Goal: Task Accomplishment & Management: Manage account settings

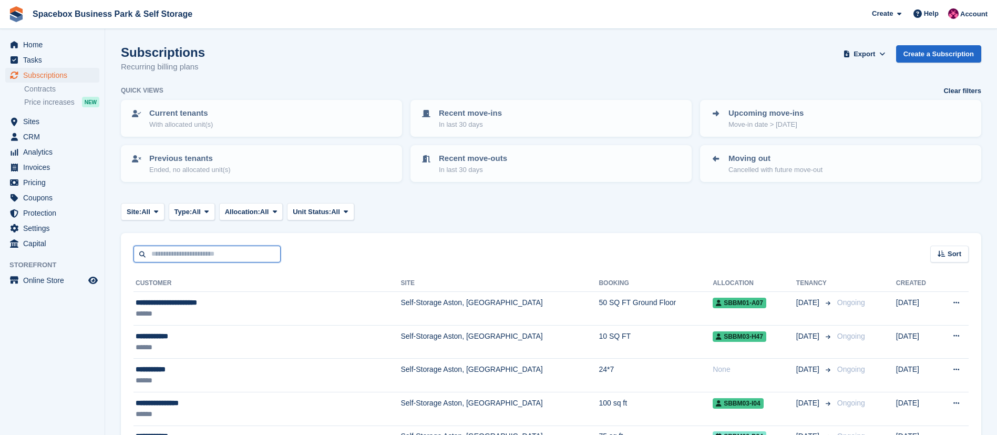
click at [198, 261] on input "text" at bounding box center [207, 254] width 147 height 17
type input "******"
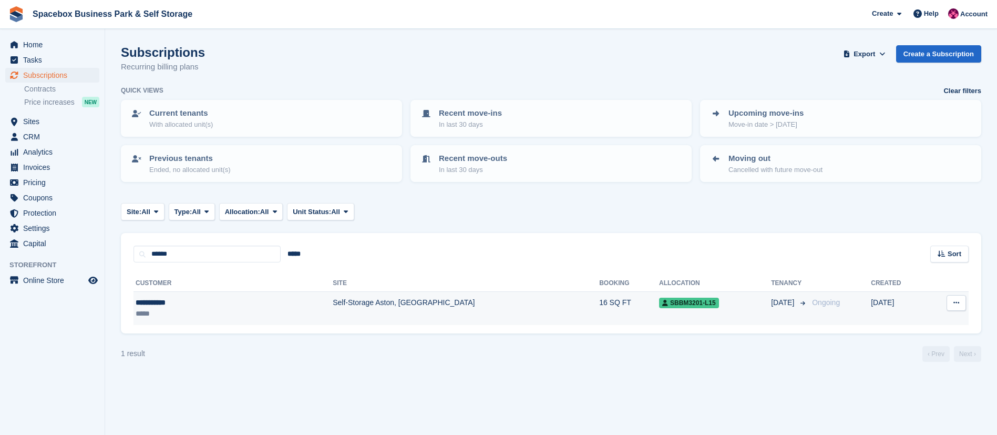
click at [333, 311] on td "Self-Storage Aston, [GEOGRAPHIC_DATA]" at bounding box center [466, 308] width 267 height 33
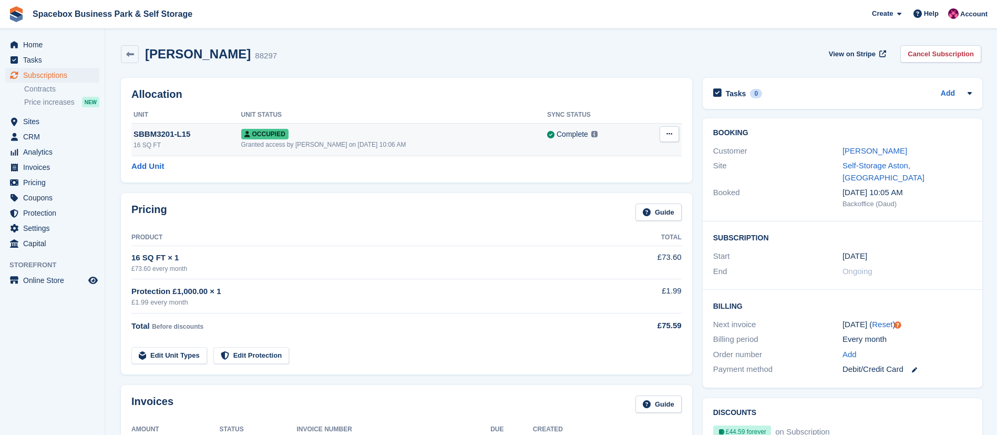
click at [668, 132] on icon at bounding box center [670, 133] width 6 height 7
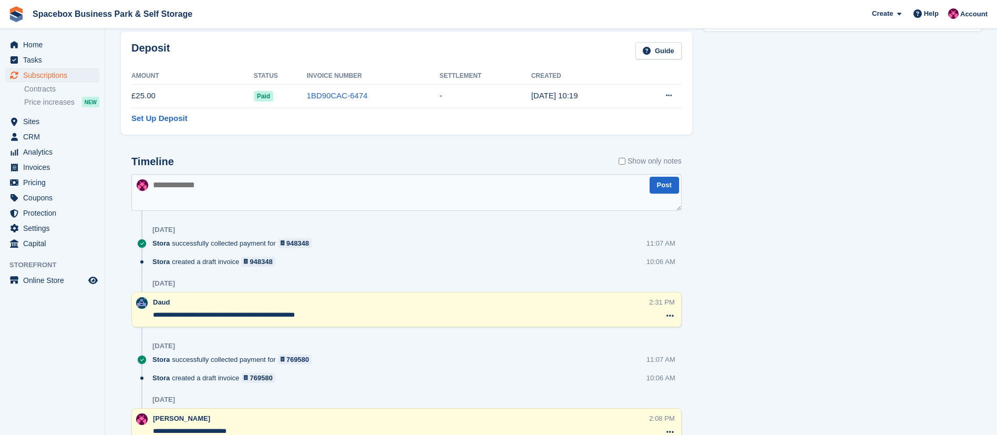
scroll to position [686, 0]
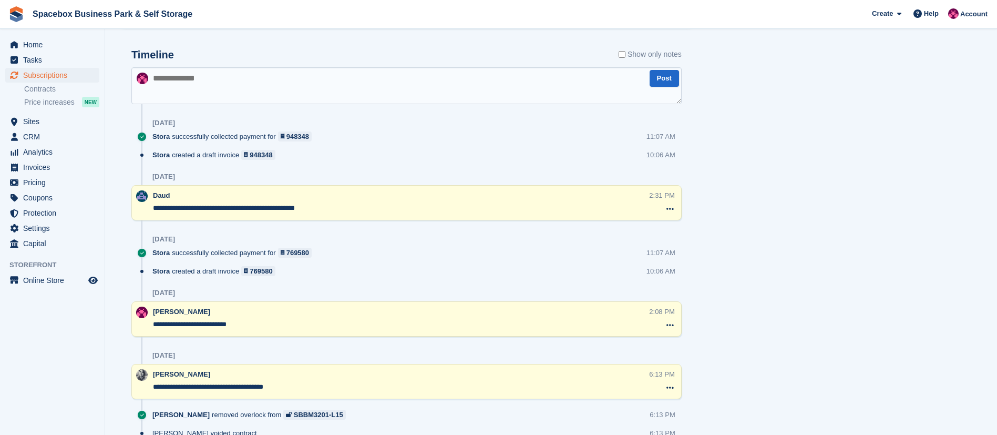
click at [263, 74] on textarea at bounding box center [406, 85] width 550 height 37
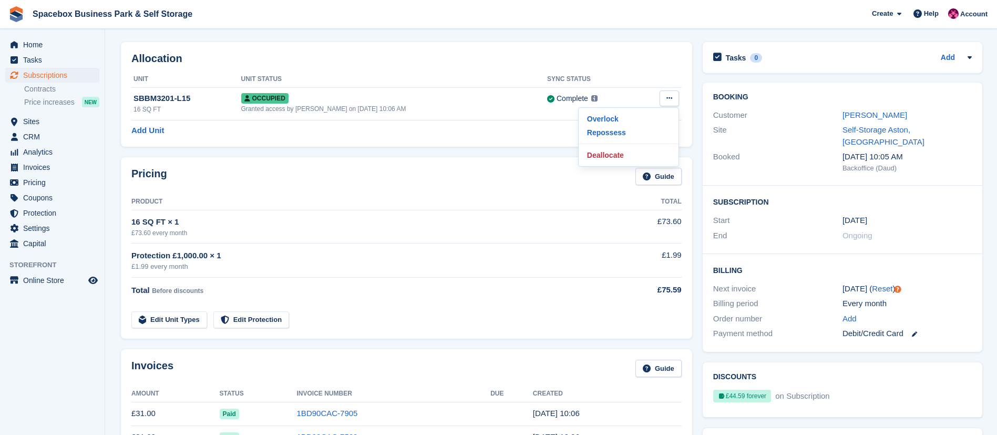
scroll to position [0, 0]
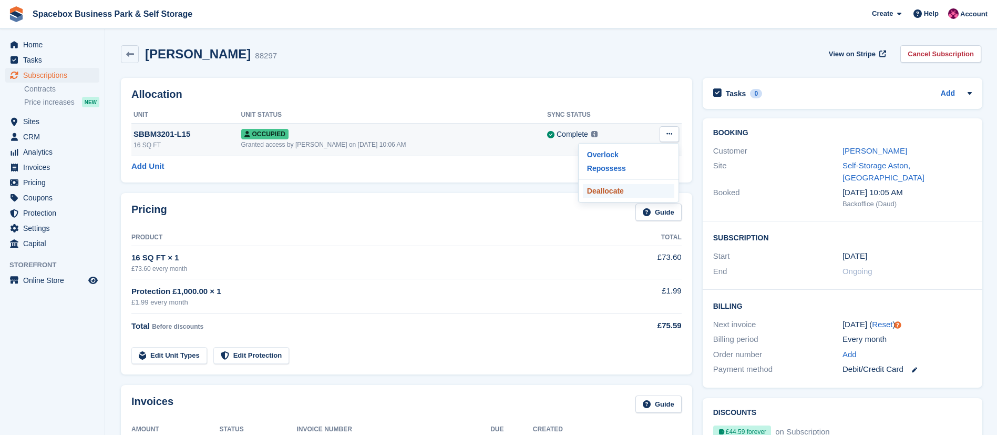
click at [590, 190] on p "Deallocate" at bounding box center [628, 191] width 91 height 14
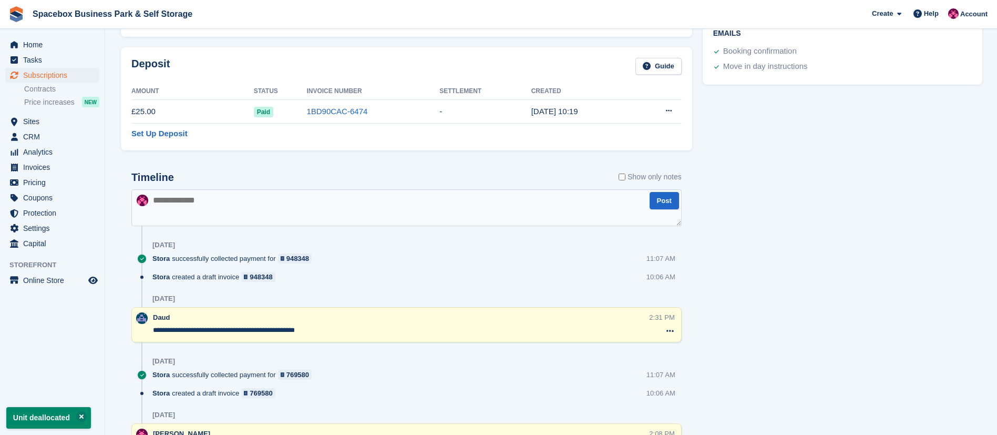
scroll to position [526, 0]
click at [297, 216] on textarea at bounding box center [406, 206] width 550 height 37
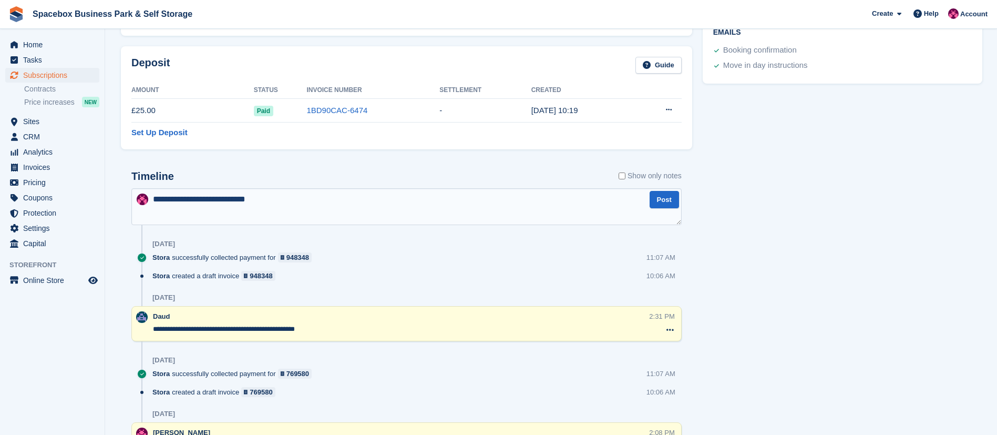
type textarea "**********"
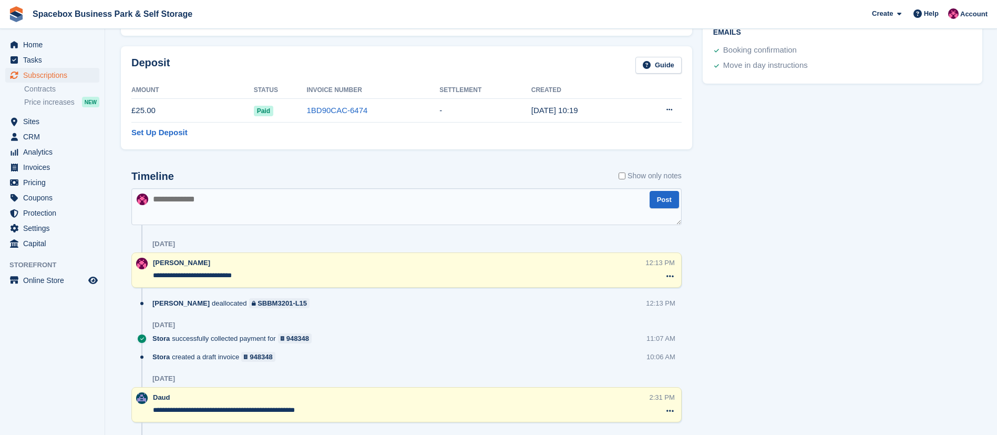
scroll to position [0, 0]
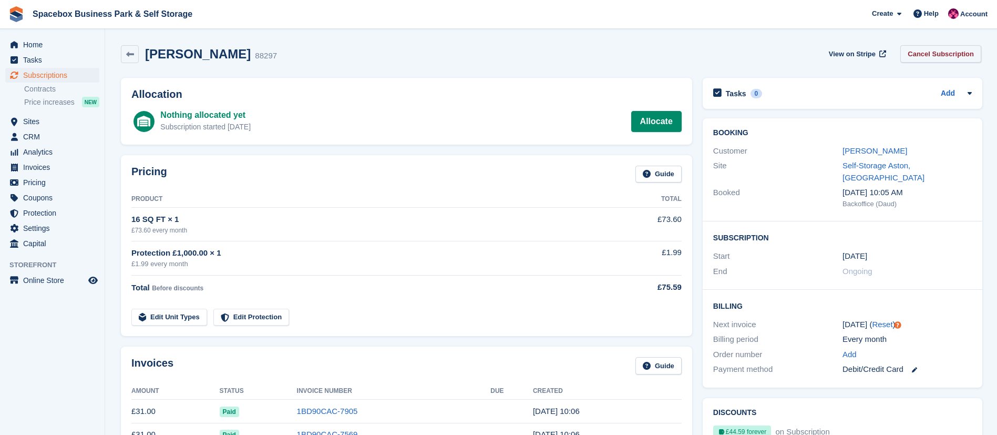
click at [968, 57] on link "Cancel Subscription" at bounding box center [941, 53] width 81 height 17
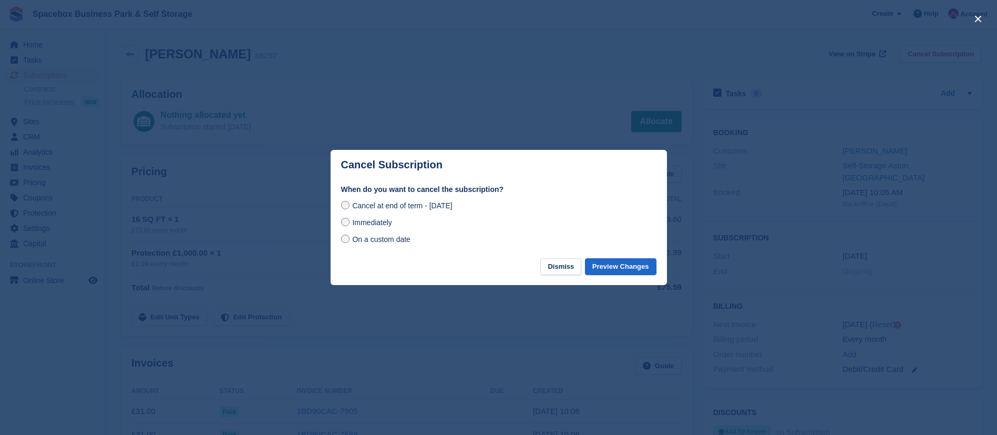
click at [392, 240] on span "On a custom date" at bounding box center [381, 239] width 58 height 8
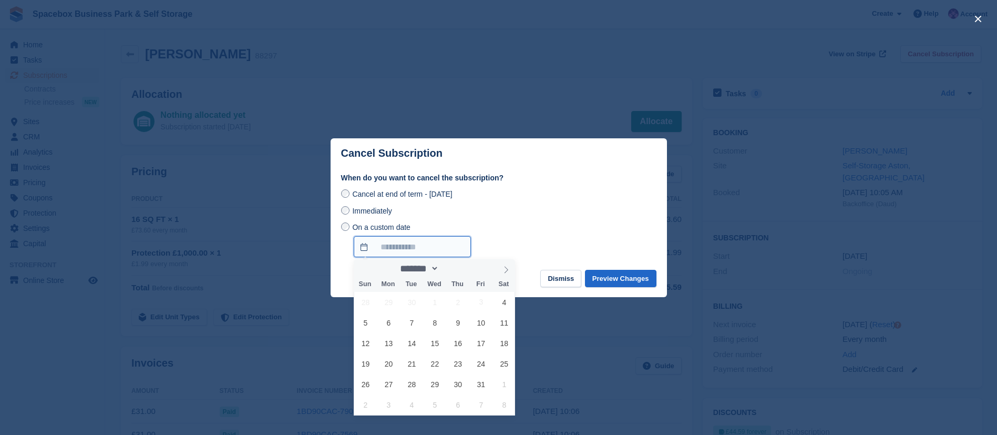
click at [406, 249] on input "On a custom date" at bounding box center [412, 246] width 117 height 21
click at [477, 322] on span "10" at bounding box center [481, 322] width 21 height 21
type input "**********"
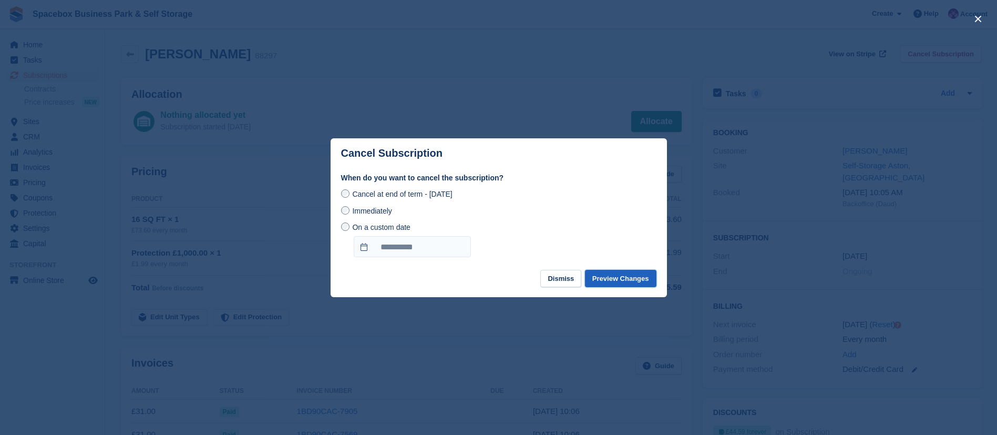
click at [615, 281] on button "Preview Changes" at bounding box center [620, 278] width 71 height 17
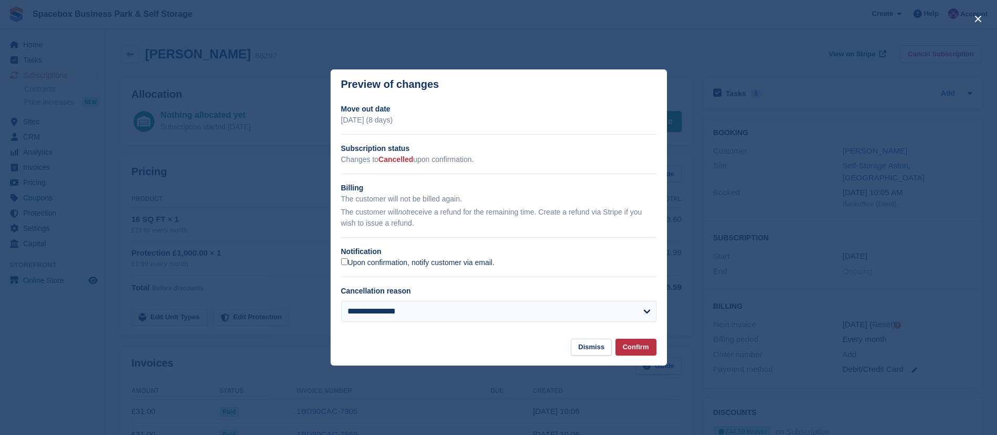
click at [405, 261] on label "Upon confirmation, notify customer via email." at bounding box center [418, 262] width 154 height 9
click at [419, 312] on select "**********" at bounding box center [498, 311] width 315 height 21
select select "*****"
click at [341, 301] on select "**********" at bounding box center [498, 311] width 315 height 21
click at [634, 348] on button "Confirm" at bounding box center [636, 347] width 41 height 17
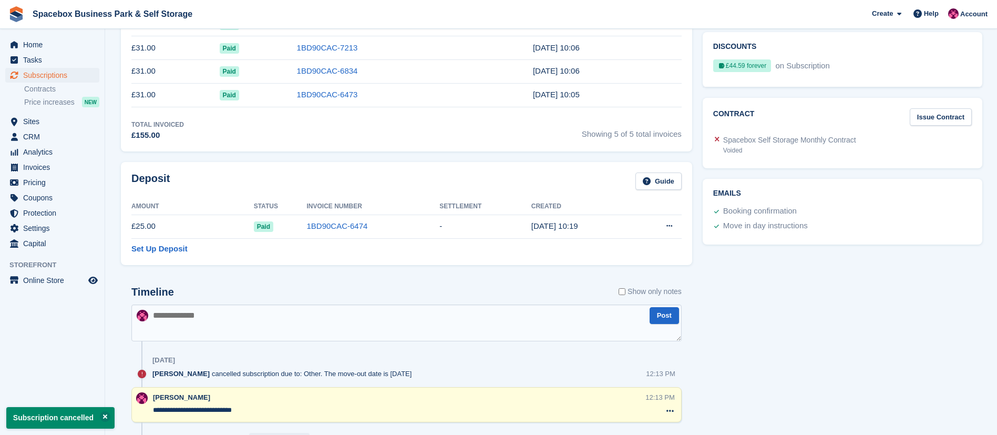
scroll to position [479, 0]
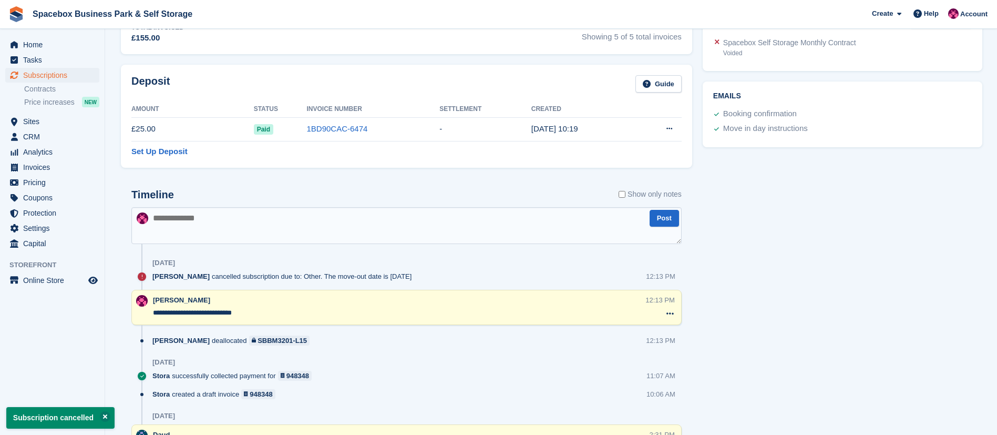
click at [280, 231] on textarea at bounding box center [406, 225] width 550 height 37
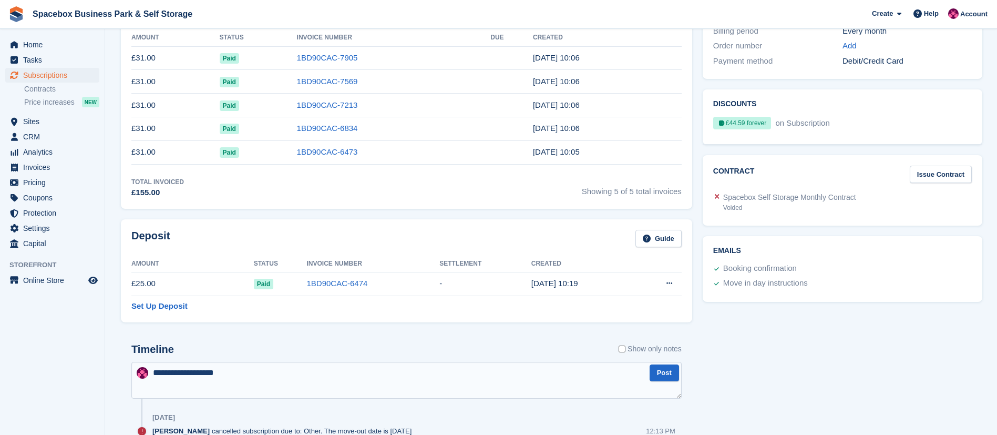
scroll to position [323, 0]
click at [242, 374] on textarea "**********" at bounding box center [406, 381] width 550 height 37
click at [301, 373] on textarea "**********" at bounding box center [406, 381] width 550 height 37
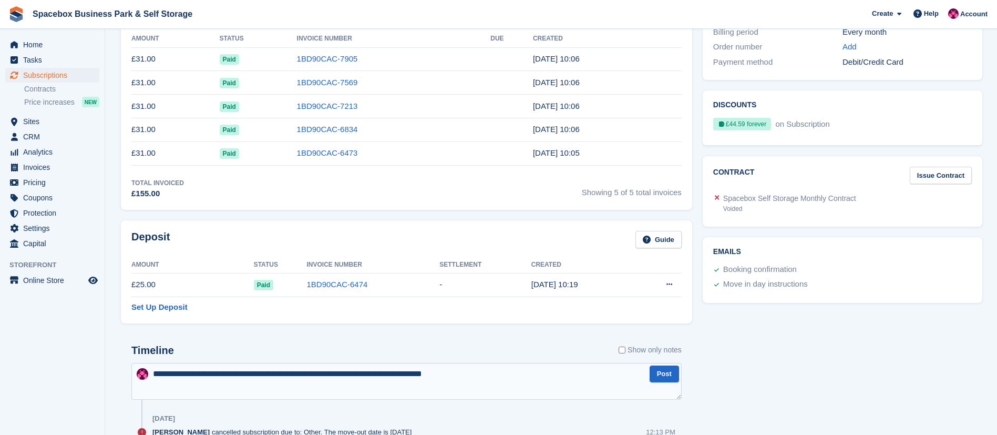
type textarea "**********"
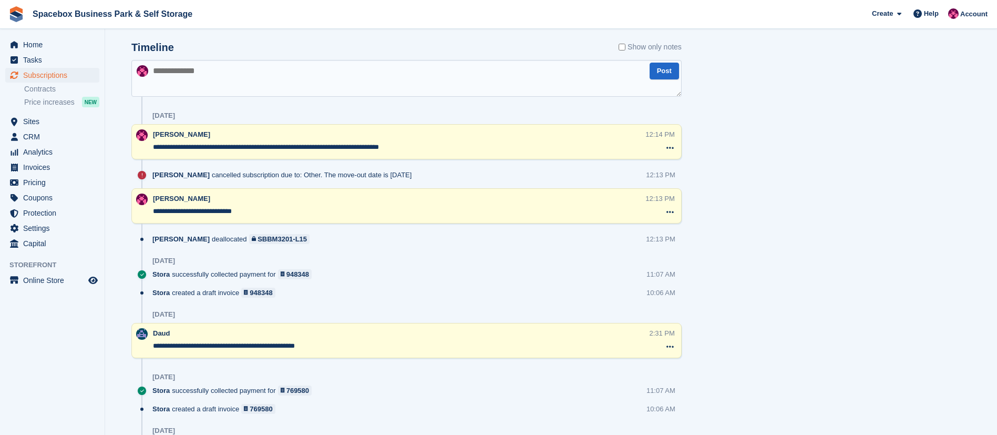
scroll to position [0, 0]
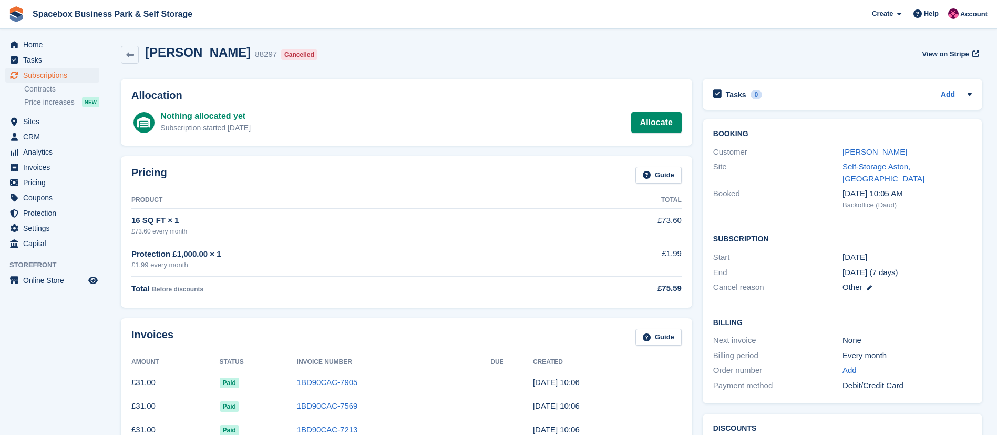
click at [71, 83] on ul "Contracts Price increases NEW" at bounding box center [64, 96] width 80 height 26
click at [63, 76] on span "Subscriptions" at bounding box center [54, 75] width 63 height 15
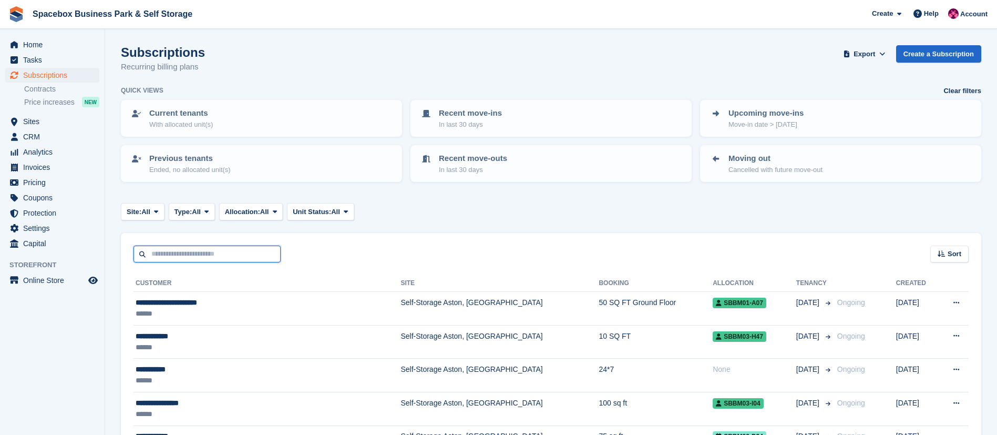
click at [197, 251] on input "text" at bounding box center [207, 254] width 147 height 17
type input "**********"
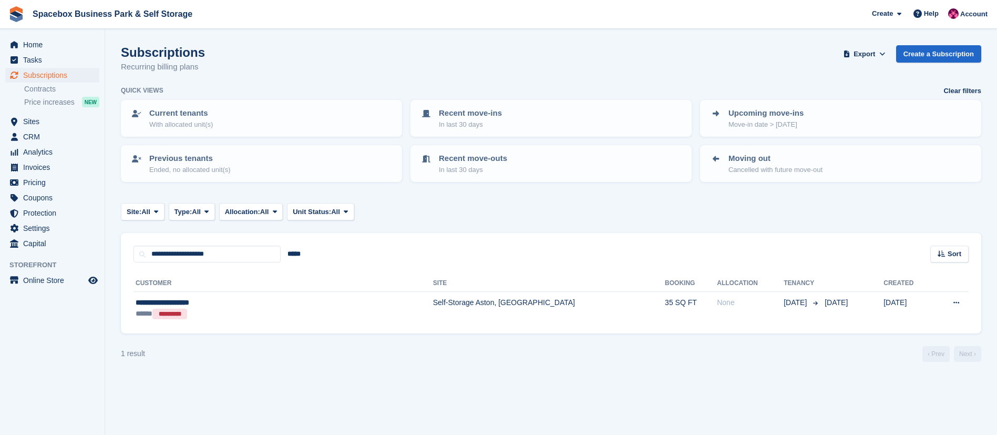
click at [280, 306] on div "**********" at bounding box center [226, 302] width 181 height 11
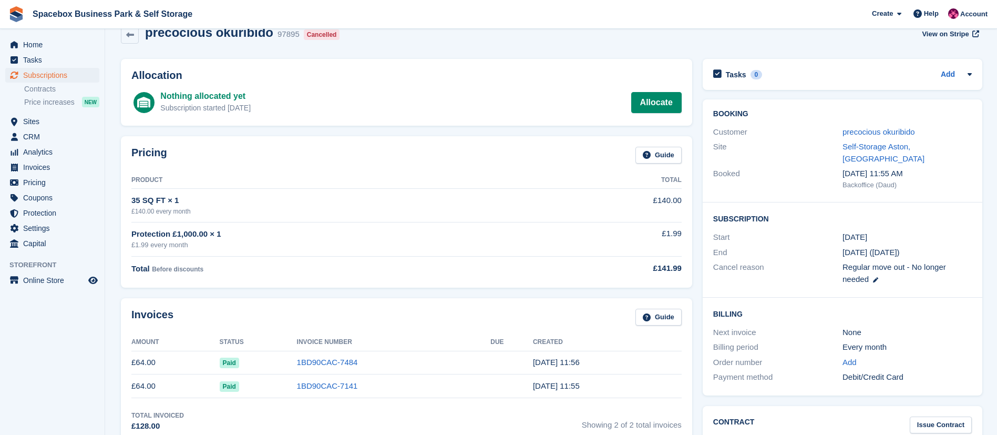
scroll to position [18, 0]
click at [858, 134] on link "precocious okuribido" at bounding box center [879, 133] width 73 height 9
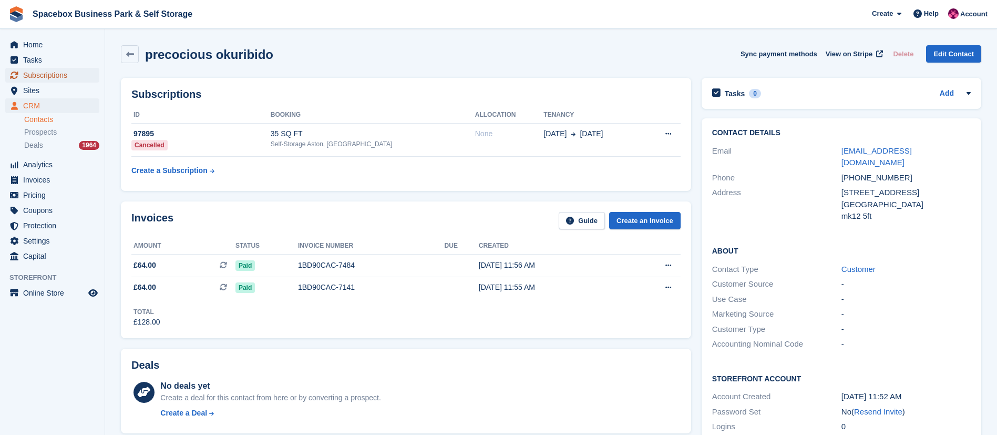
click at [60, 78] on span "Subscriptions" at bounding box center [54, 75] width 63 height 15
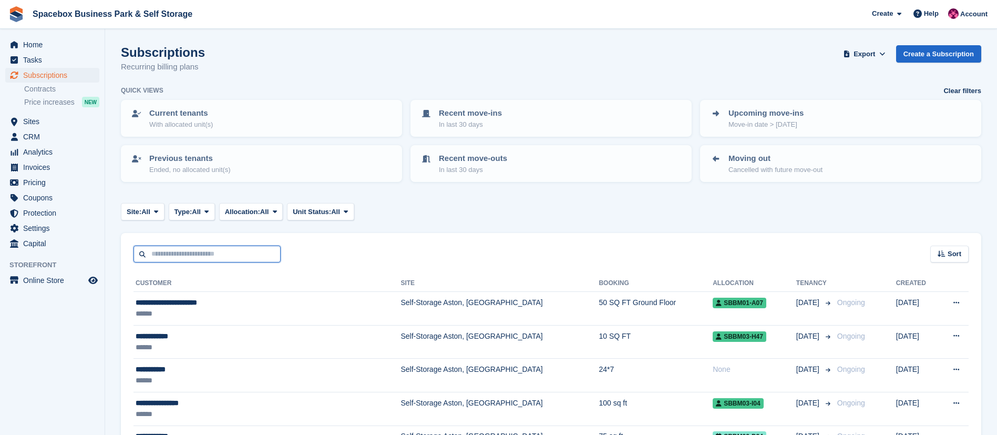
click at [203, 255] on input "text" at bounding box center [207, 254] width 147 height 17
paste input "**********"
type input "**********"
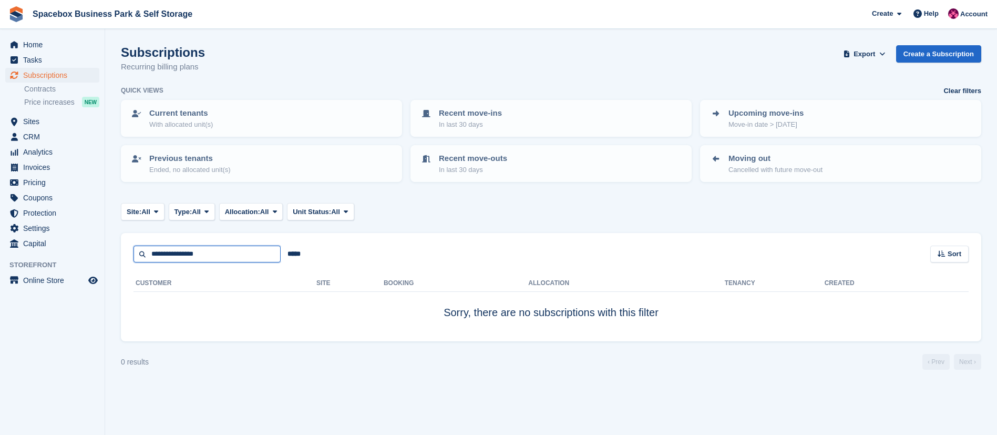
drag, startPoint x: 219, startPoint y: 257, endPoint x: 171, endPoint y: 256, distance: 48.4
click at [171, 256] on input "**********" at bounding box center [207, 254] width 147 height 17
type input "*******"
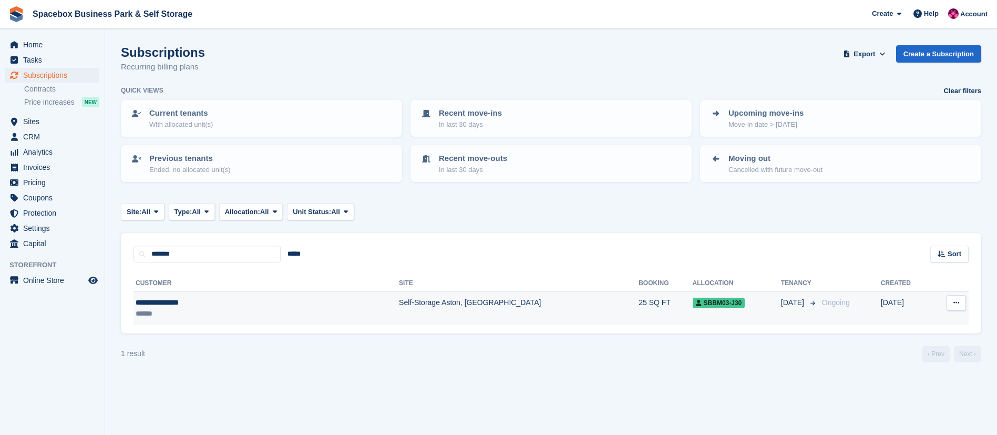
click at [413, 314] on td "Self-Storage Aston, [GEOGRAPHIC_DATA]" at bounding box center [519, 308] width 240 height 33
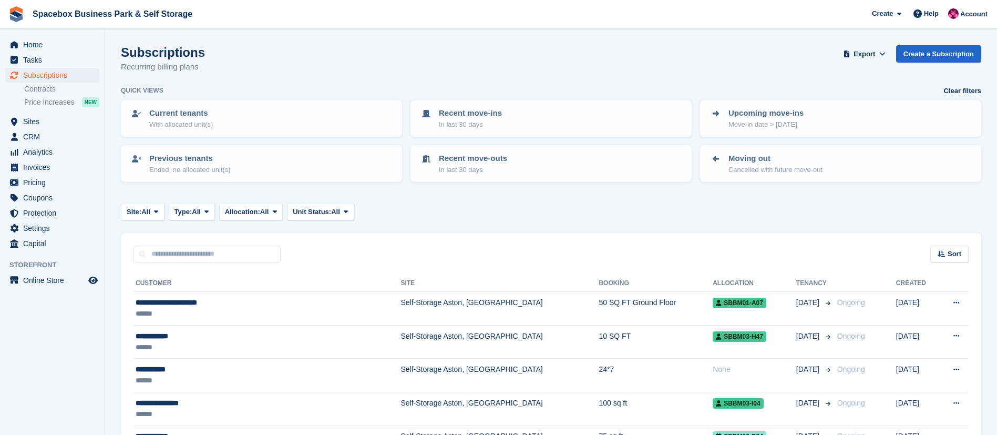
scroll to position [182, 0]
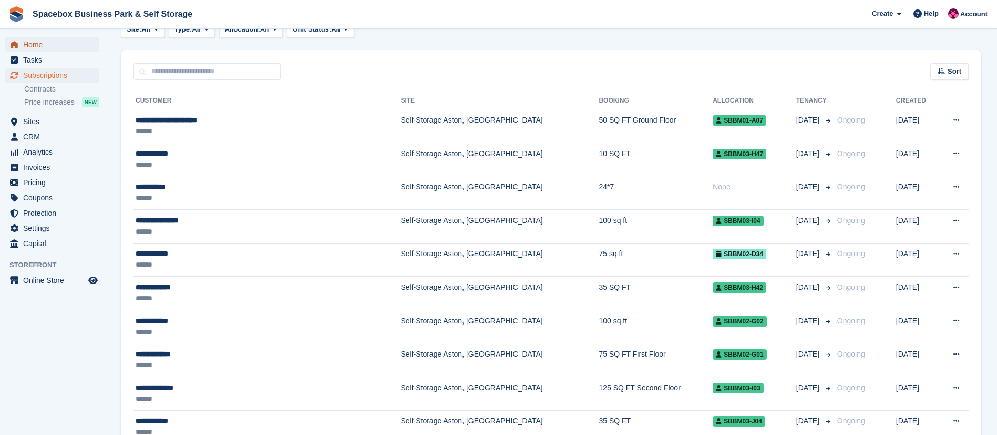
click at [42, 50] on span "Home" at bounding box center [54, 44] width 63 height 15
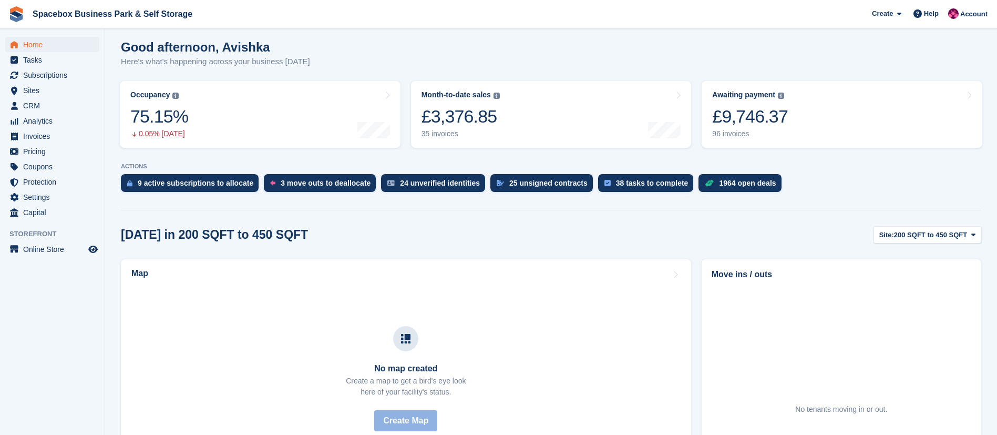
scroll to position [87, 0]
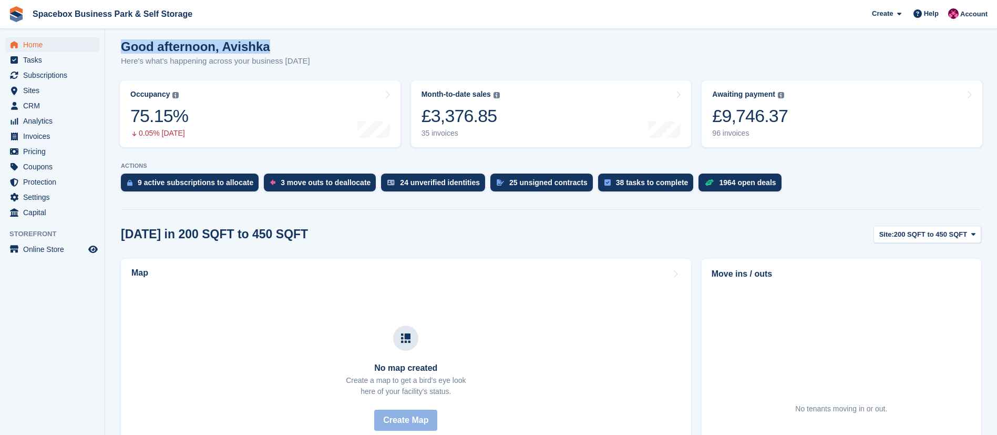
drag, startPoint x: 278, startPoint y: 52, endPoint x: 116, endPoint y: 34, distance: 162.9
click at [116, 34] on section "NEW Make £2,284.79 of extra revenue with our new price increases tool Rooted in…" at bounding box center [551, 349] width 892 height 872
click at [315, 58] on div "Good afternoon, Avishka Here's what's happening across your business today" at bounding box center [551, 59] width 861 height 40
drag, startPoint x: 305, startPoint y: 62, endPoint x: 118, endPoint y: 45, distance: 187.4
click at [118, 45] on section "NEW Make £2,284.79 of extra revenue with our new price increases tool Rooted in…" at bounding box center [551, 349] width 892 height 872
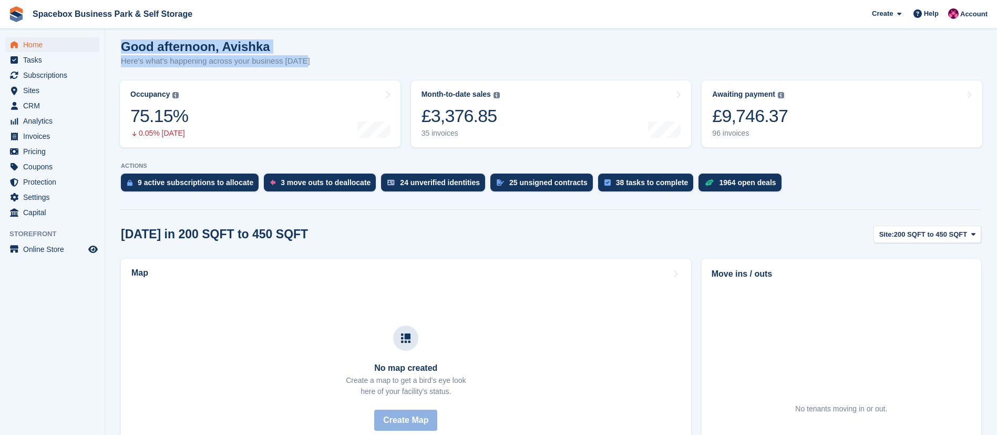
click at [329, 43] on div "Good afternoon, Avishka Here's what's happening across your business today" at bounding box center [551, 59] width 861 height 40
drag, startPoint x: 309, startPoint y: 65, endPoint x: 122, endPoint y: 52, distance: 187.1
click at [122, 52] on div "Good afternoon, Avishka Here's what's happening across your business today" at bounding box center [551, 59] width 861 height 40
click at [311, 51] on div "Good afternoon, Avishka Here's what's happening across your business today" at bounding box center [551, 59] width 861 height 40
drag, startPoint x: 303, startPoint y: 60, endPoint x: 113, endPoint y: 53, distance: 190.4
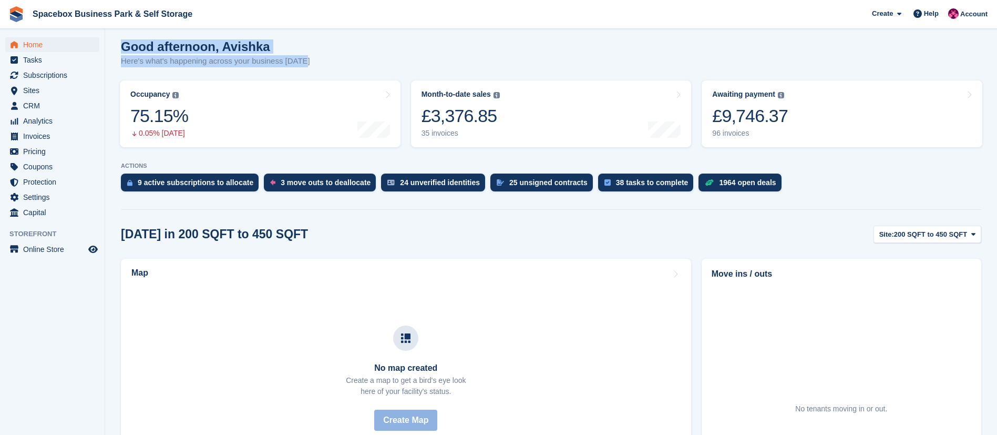
click at [113, 53] on section "NEW Make £2,284.79 of extra revenue with our new price increases tool Rooted in…" at bounding box center [551, 349] width 892 height 872
click at [294, 40] on h1 "Good afternoon, Avishka" at bounding box center [215, 46] width 189 height 14
drag, startPoint x: 307, startPoint y: 65, endPoint x: 113, endPoint y: 52, distance: 194.5
click at [113, 52] on section "NEW Make £2,284.79 of extra revenue with our new price increases tool Rooted in…" at bounding box center [551, 349] width 892 height 872
click at [277, 48] on h1 "Good afternoon, Avishka" at bounding box center [215, 46] width 189 height 14
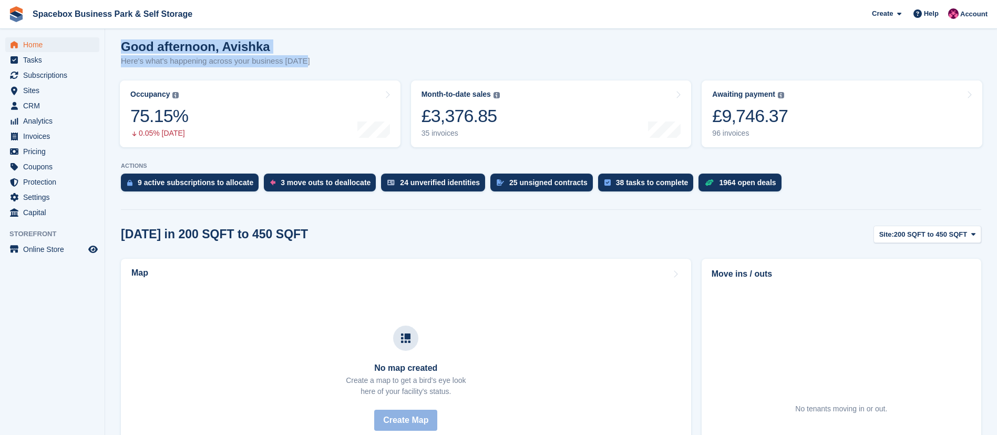
drag, startPoint x: 311, startPoint y: 62, endPoint x: 122, endPoint y: 48, distance: 189.7
click at [122, 48] on div "Good afternoon, Avishka Here's what's happening across your business today" at bounding box center [551, 59] width 861 height 40
click at [286, 35] on section "NEW Make £2,284.79 of extra revenue with our new price increases tool Rooted in…" at bounding box center [551, 349] width 892 height 872
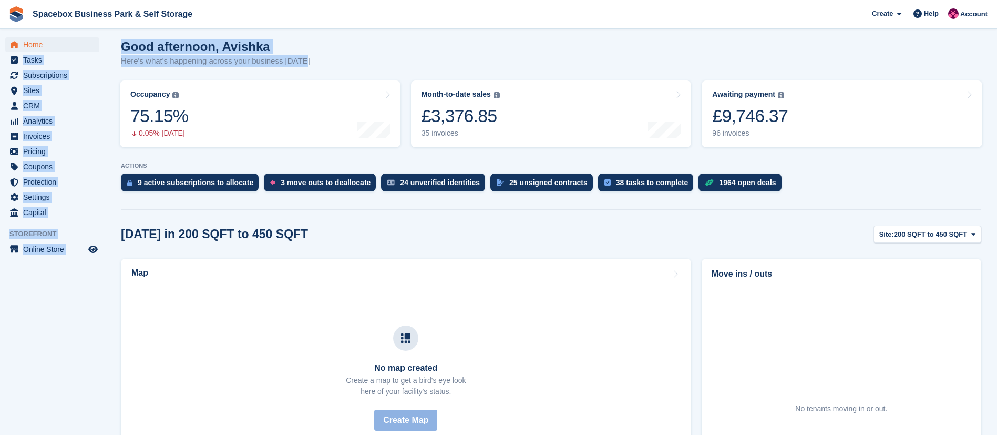
drag, startPoint x: 322, startPoint y: 67, endPoint x: 100, endPoint y: 47, distance: 222.7
click at [100, 47] on div "Home Tasks Subscriptions Subscriptions Subscriptions Contracts Price increases …" at bounding box center [498, 349] width 997 height 872
click at [406, 52] on div "Good afternoon, Avishka Here's what's happening across your business today" at bounding box center [551, 59] width 861 height 40
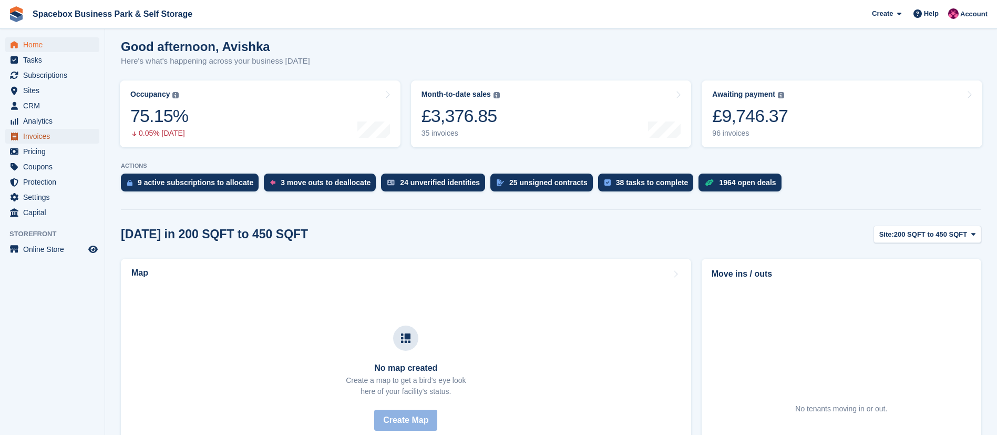
click at [35, 131] on span "Invoices" at bounding box center [54, 136] width 63 height 15
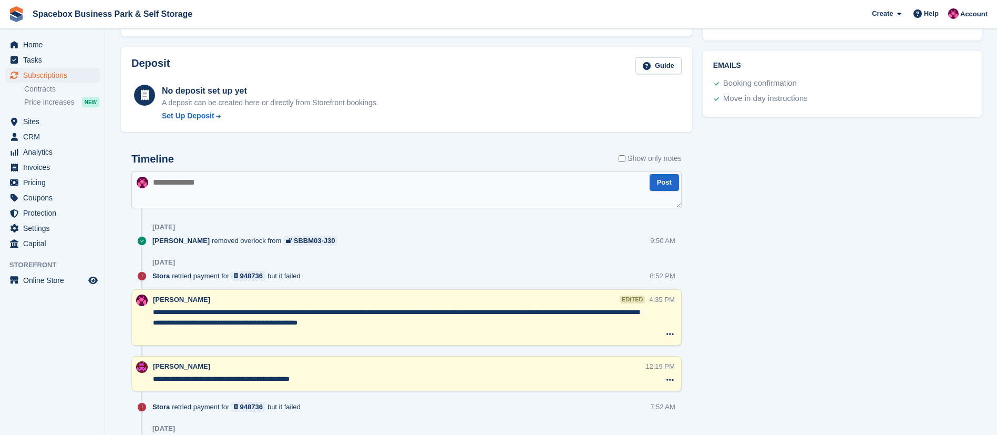
scroll to position [528, 0]
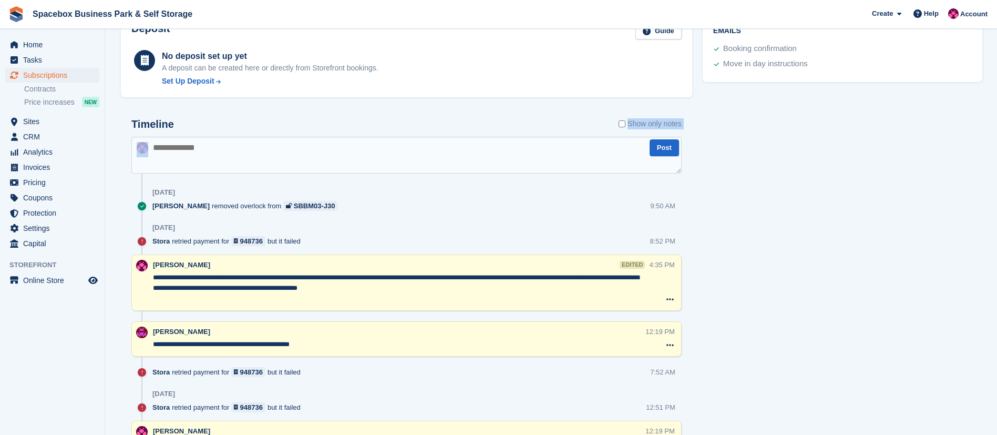
drag, startPoint x: 233, startPoint y: 136, endPoint x: 214, endPoint y: 160, distance: 31.1
click at [214, 160] on textarea at bounding box center [406, 155] width 550 height 37
type textarea "**********"
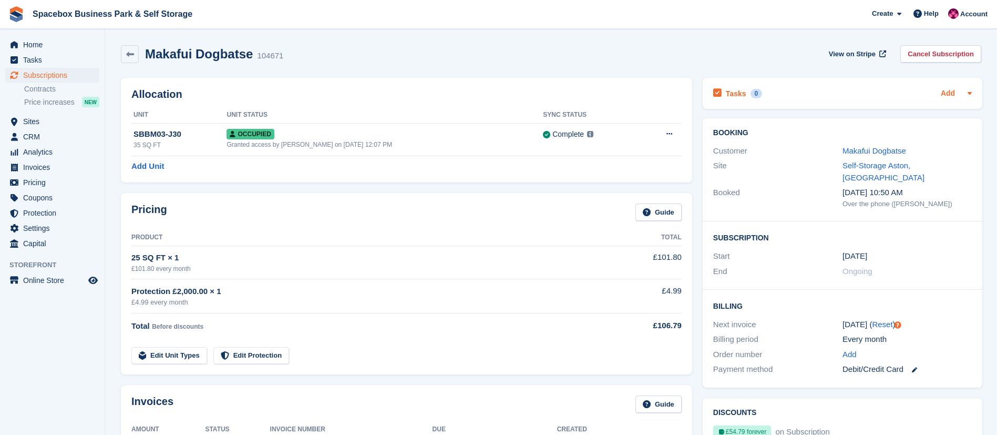
click at [944, 90] on link "Add" at bounding box center [948, 94] width 14 height 12
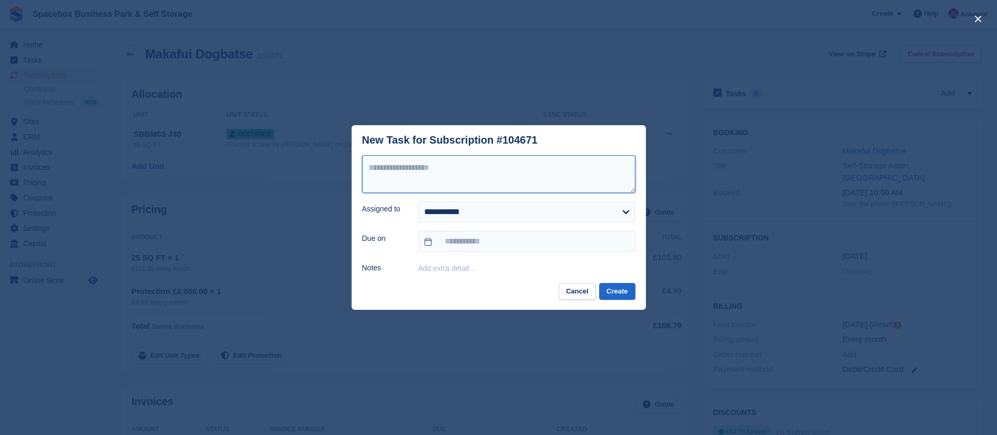
click at [454, 175] on textarea at bounding box center [498, 174] width 273 height 38
type textarea "**********"
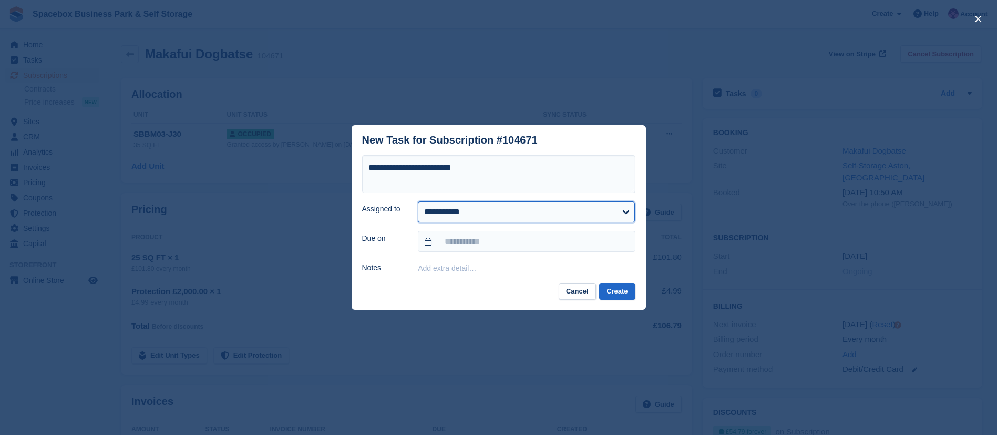
click at [466, 211] on select "**********" at bounding box center [526, 211] width 217 height 21
select select "****"
click at [418, 201] on select "**********" at bounding box center [526, 211] width 217 height 21
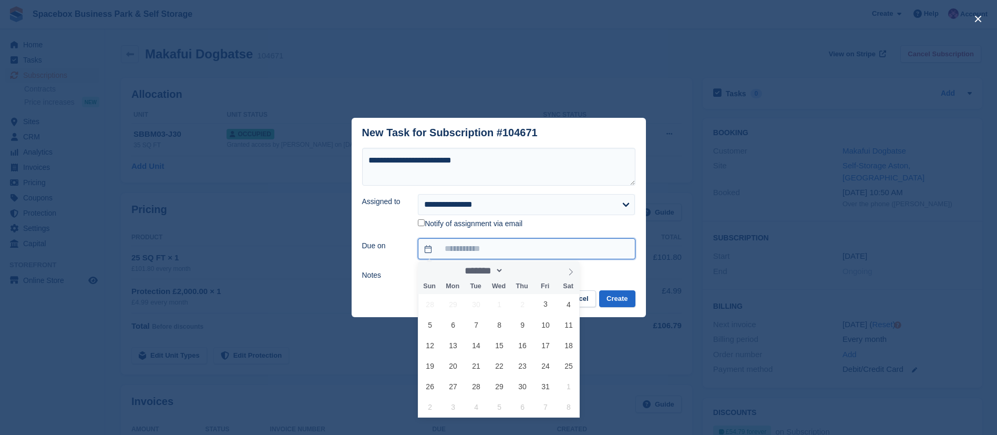
click at [458, 254] on input "text" at bounding box center [526, 248] width 217 height 21
click at [548, 301] on span "3" at bounding box center [546, 304] width 21 height 21
type input "**********"
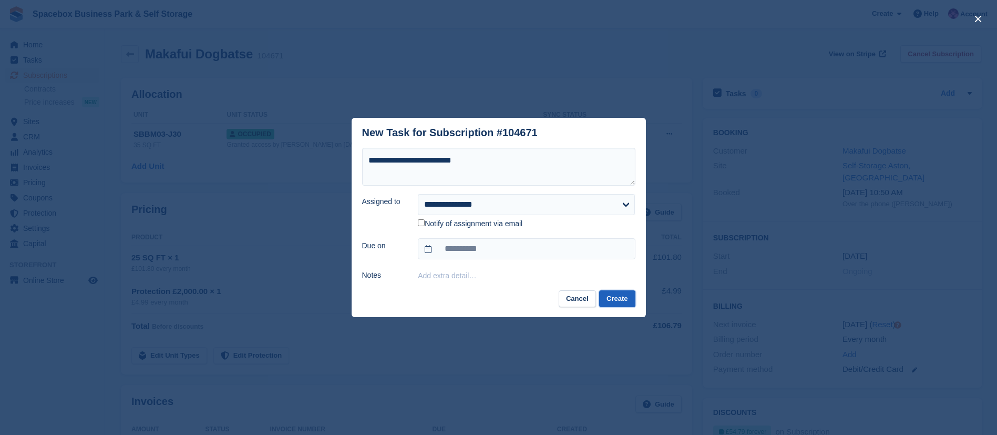
click at [626, 304] on button "Create" at bounding box center [617, 298] width 36 height 17
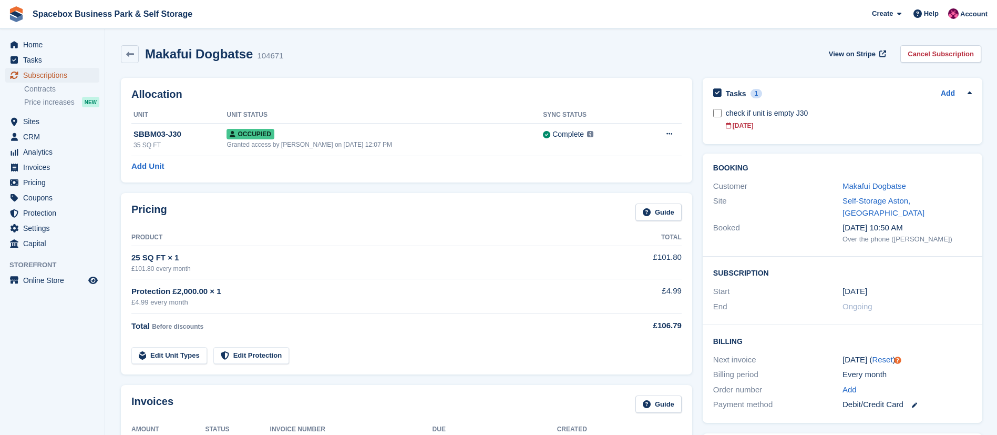
click at [48, 76] on span "Subscriptions" at bounding box center [54, 75] width 63 height 15
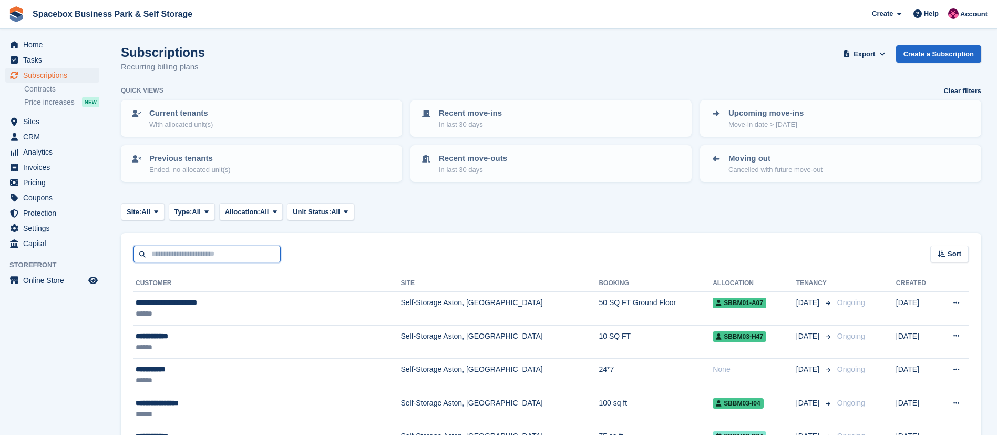
click at [242, 258] on input "text" at bounding box center [207, 254] width 147 height 17
type input "****"
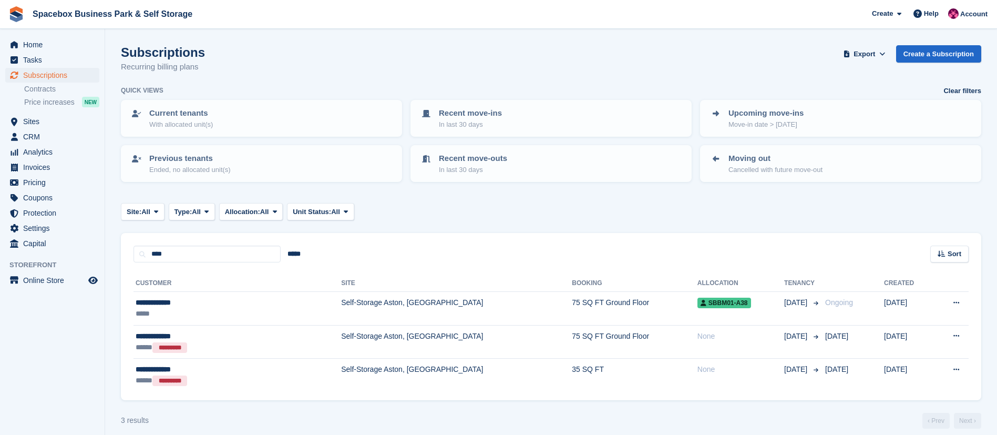
click at [341, 303] on td "Self-Storage Aston, [GEOGRAPHIC_DATA]" at bounding box center [456, 309] width 231 height 34
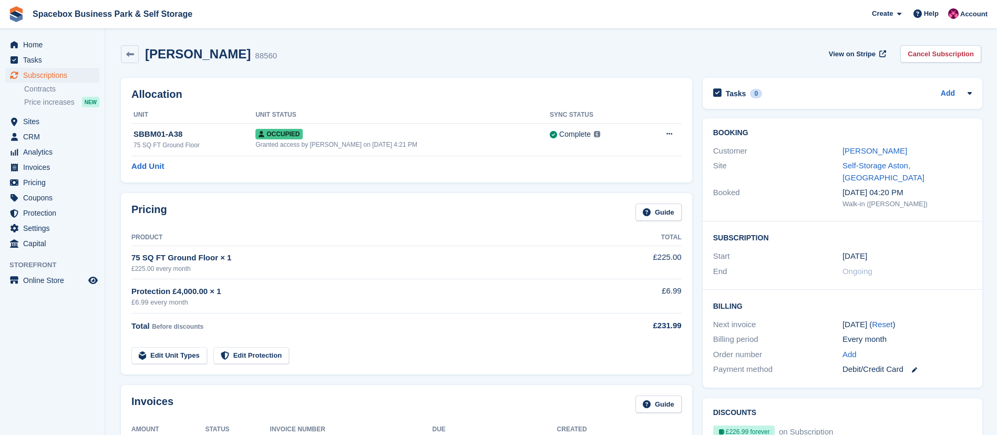
scroll to position [165, 0]
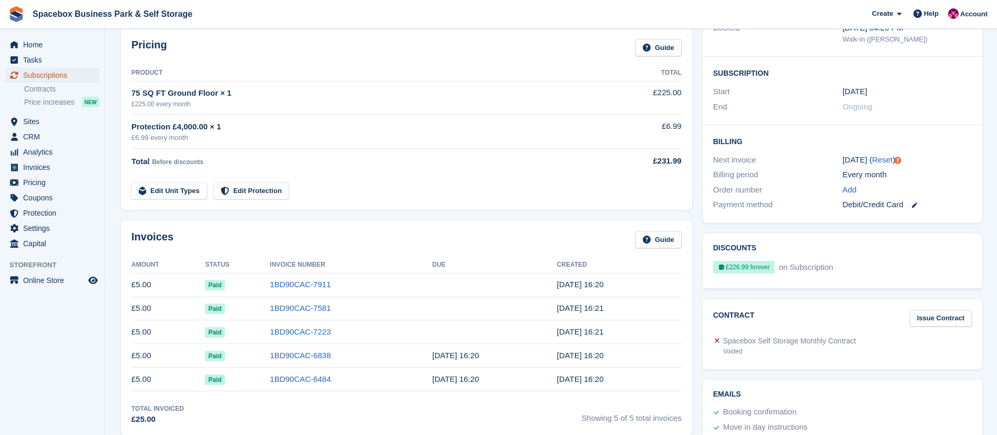
click at [58, 78] on span "Subscriptions" at bounding box center [54, 75] width 63 height 15
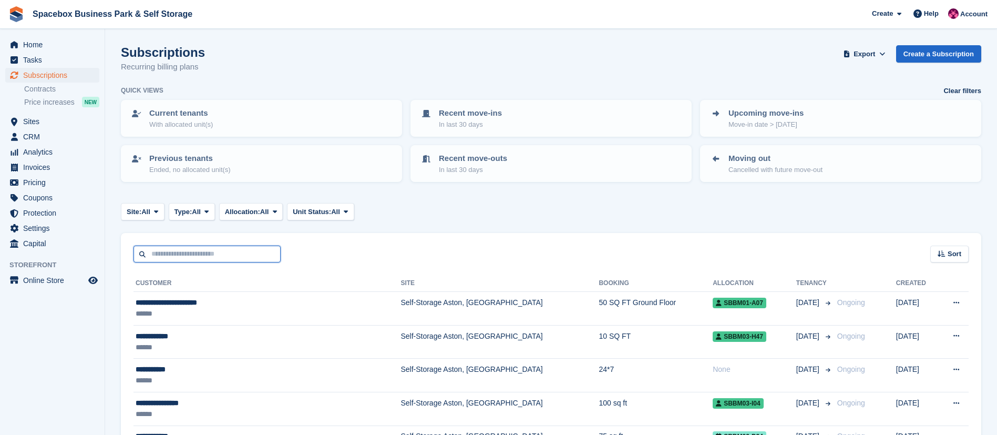
click at [201, 252] on input "text" at bounding box center [207, 254] width 147 height 17
click at [158, 256] on input "******" at bounding box center [207, 254] width 147 height 17
type input "******"
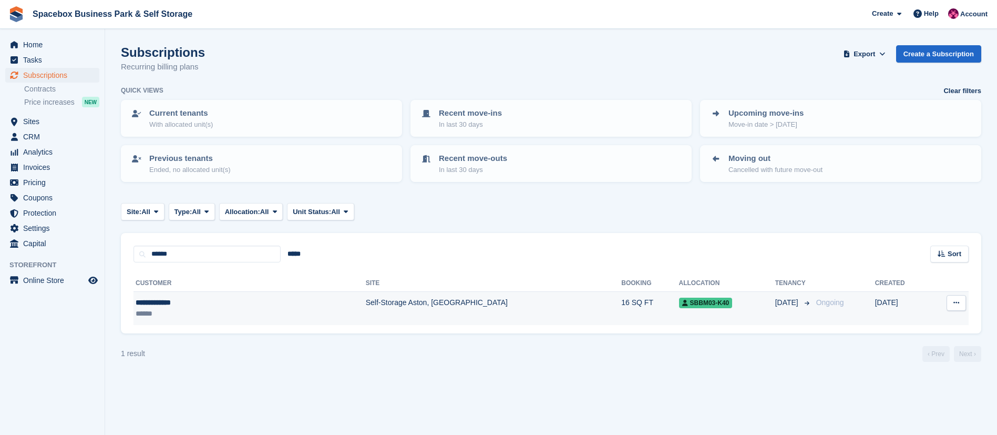
click at [366, 309] on td "Self-Storage Aston, [GEOGRAPHIC_DATA]" at bounding box center [494, 308] width 256 height 33
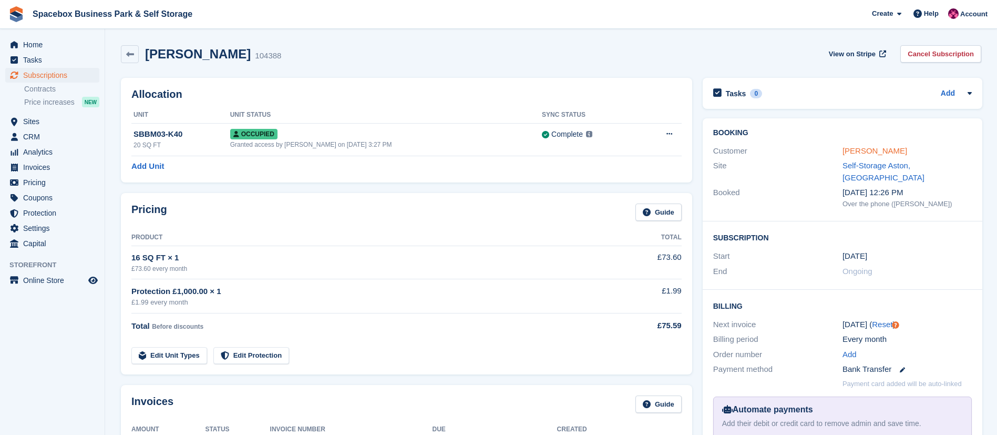
click at [876, 150] on link "Louise Hewins" at bounding box center [875, 150] width 65 height 9
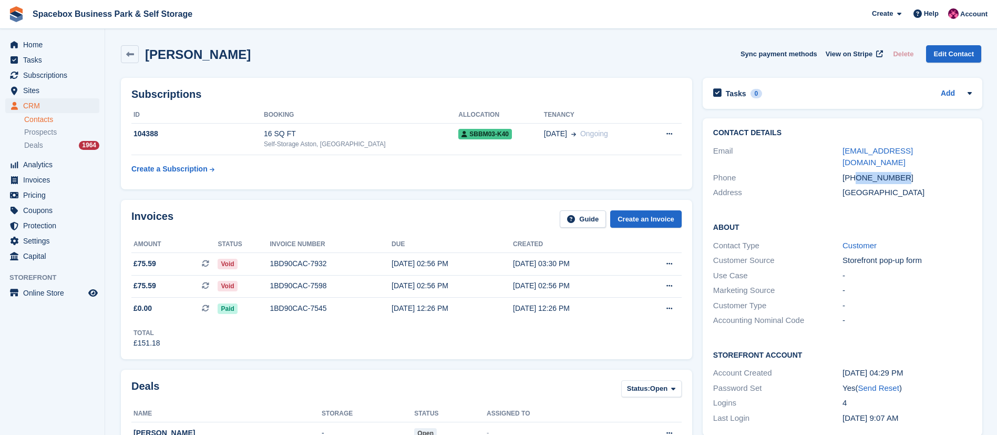
drag, startPoint x: 855, startPoint y: 166, endPoint x: 917, endPoint y: 169, distance: 61.6
click at [917, 172] on div "+447777797764" at bounding box center [907, 178] width 129 height 12
drag, startPoint x: 856, startPoint y: 165, endPoint x: 906, endPoint y: 161, distance: 50.0
click at [906, 172] on div "+447777797764" at bounding box center [907, 178] width 129 height 12
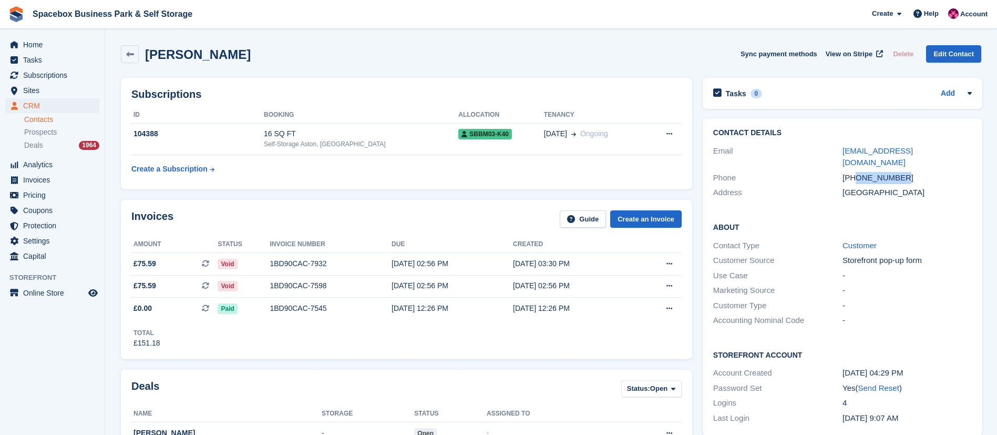
click at [906, 172] on div "+447777797764" at bounding box center [907, 178] width 129 height 12
drag, startPoint x: 855, startPoint y: 165, endPoint x: 907, endPoint y: 166, distance: 52.0
click at [907, 172] on div "+447777797764" at bounding box center [907, 178] width 129 height 12
drag, startPoint x: 855, startPoint y: 166, endPoint x: 915, endPoint y: 127, distance: 70.7
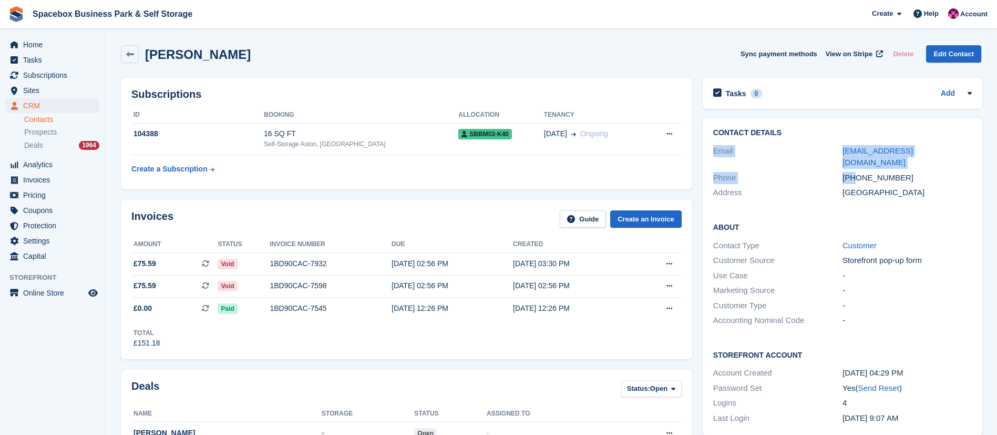
click at [915, 127] on div "Contact Details Email louisehewins1875@gmail.com Phone +447777797764 Address Un…" at bounding box center [843, 164] width 280 height 93
click at [905, 172] on div "+447777797764" at bounding box center [907, 178] width 129 height 12
drag, startPoint x: 905, startPoint y: 165, endPoint x: 857, endPoint y: 166, distance: 48.4
click at [857, 172] on div "+447777797764" at bounding box center [907, 178] width 129 height 12
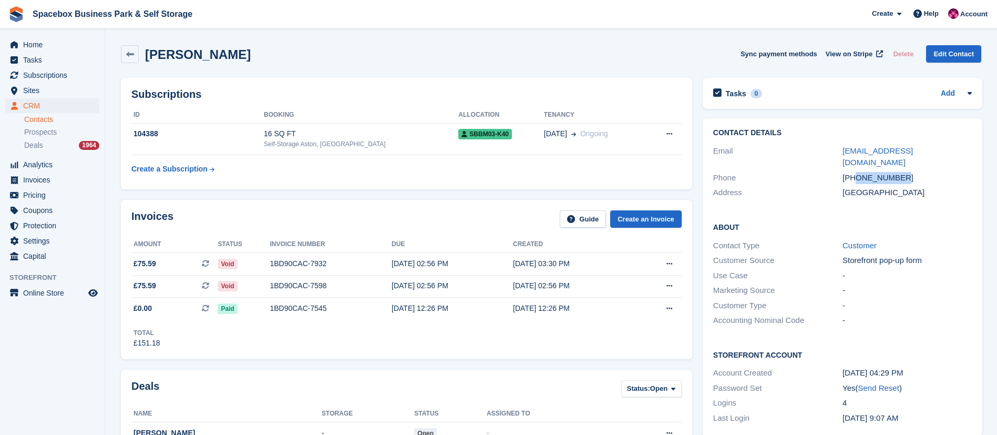
drag, startPoint x: 855, startPoint y: 165, endPoint x: 899, endPoint y: 168, distance: 43.7
click at [899, 172] on div "+447777797764" at bounding box center [907, 178] width 129 height 12
drag, startPoint x: 897, startPoint y: 165, endPoint x: 846, endPoint y: 160, distance: 51.7
click at [846, 172] on div "+447777797764" at bounding box center [907, 178] width 129 height 12
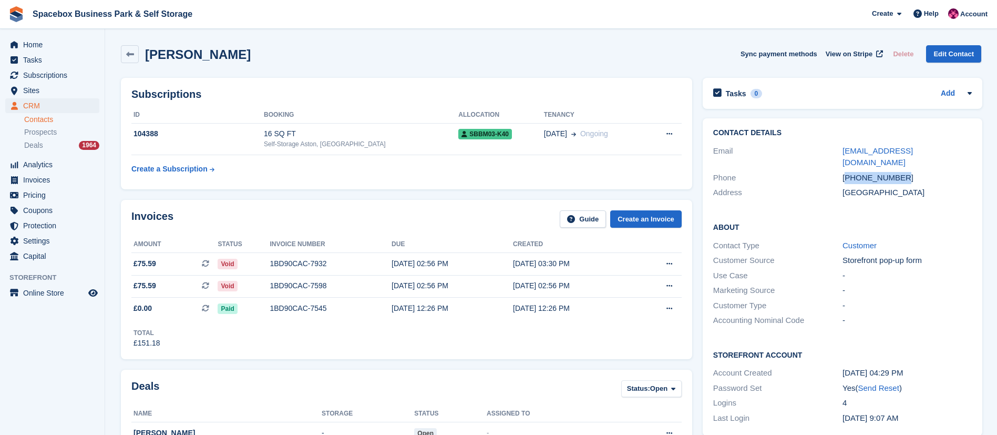
click at [904, 172] on div "+447777797764" at bounding box center [907, 178] width 129 height 12
drag, startPoint x: 855, startPoint y: 166, endPoint x: 900, endPoint y: 166, distance: 44.7
click at [900, 172] on div "+447777797764" at bounding box center [907, 178] width 129 height 12
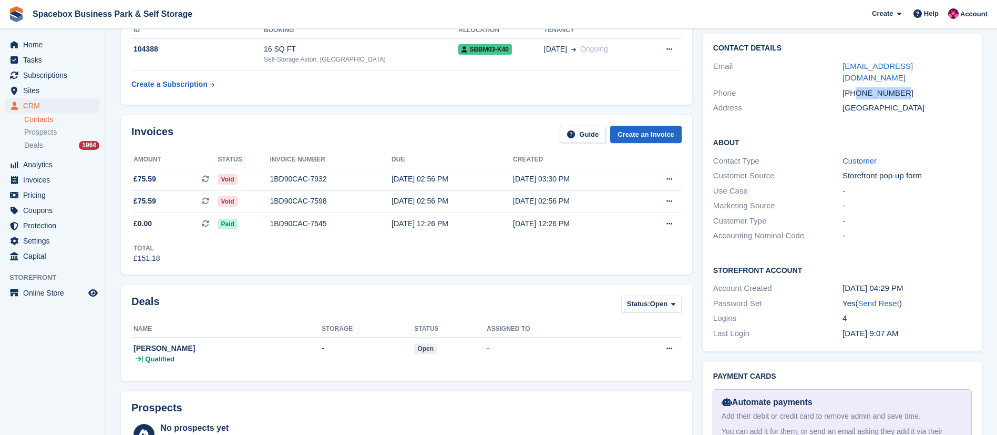
scroll to position [85, 0]
drag, startPoint x: 135, startPoint y: 135, endPoint x: 185, endPoint y: 134, distance: 50.5
click at [185, 134] on div "Invoices Guide Create an Invoice" at bounding box center [406, 137] width 550 height 24
drag, startPoint x: 185, startPoint y: 134, endPoint x: 134, endPoint y: 134, distance: 51.5
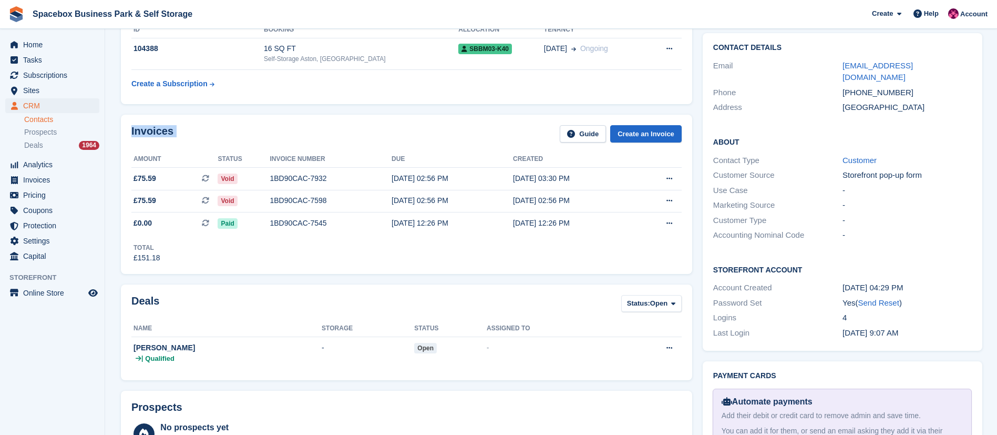
click at [134, 134] on div "Invoices Guide Create an Invoice" at bounding box center [406, 137] width 550 height 24
click at [247, 135] on div "Invoices Guide Create an Invoice" at bounding box center [406, 137] width 550 height 24
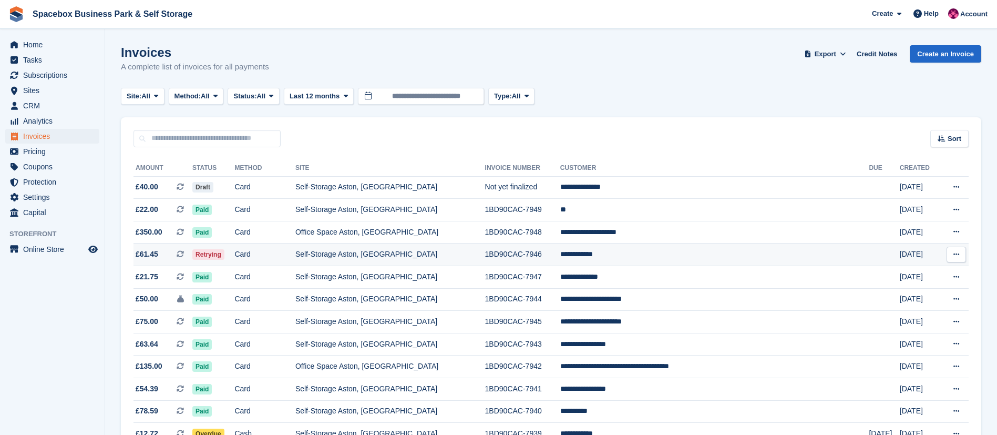
click at [295, 253] on td "Card" at bounding box center [264, 254] width 60 height 23
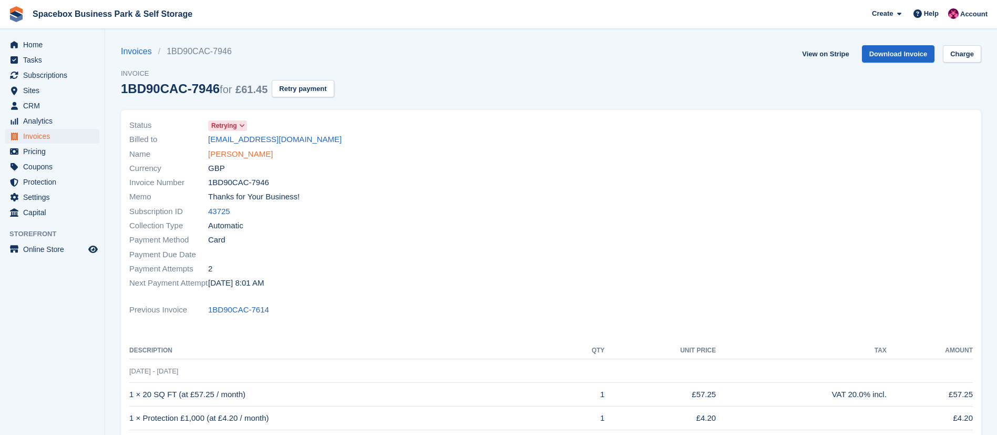
click at [243, 156] on link "[PERSON_NAME]" at bounding box center [240, 154] width 65 height 12
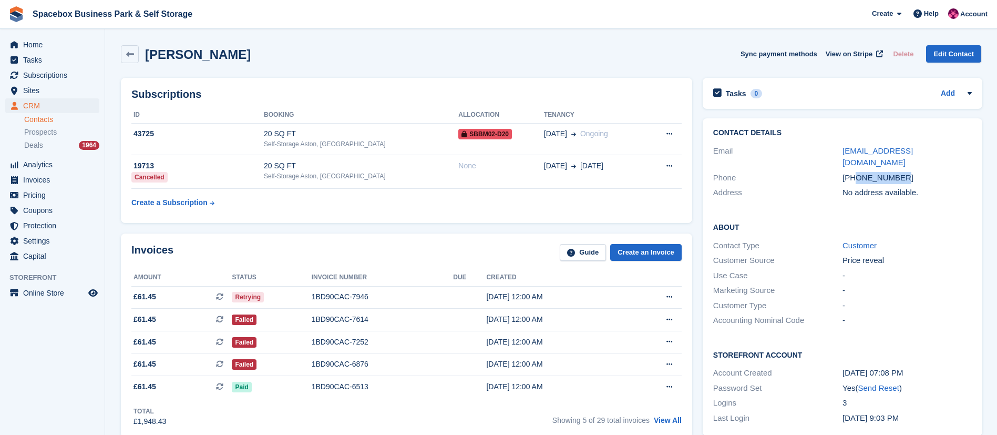
drag, startPoint x: 857, startPoint y: 166, endPoint x: 904, endPoint y: 166, distance: 46.8
click at [904, 172] on div "[PHONE_NUMBER]" at bounding box center [907, 178] width 129 height 12
copy div "7400854253"
click at [367, 138] on div "20 SQ FT" at bounding box center [361, 133] width 195 height 11
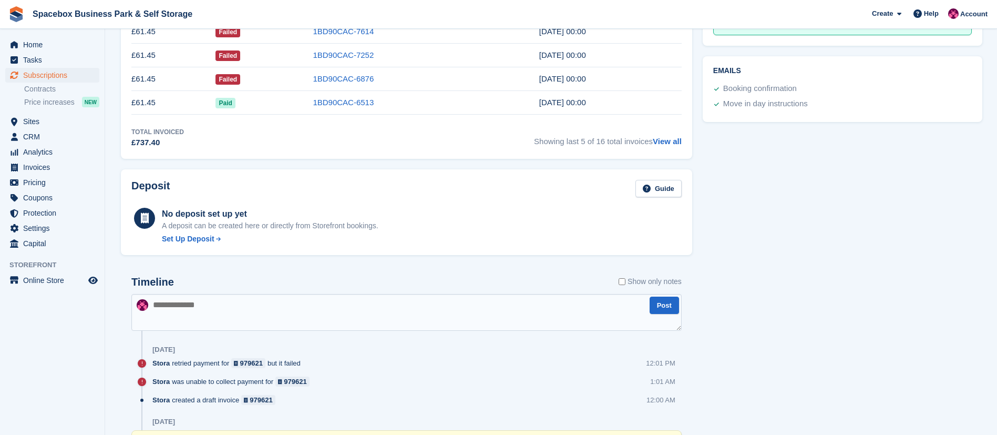
scroll to position [445, 0]
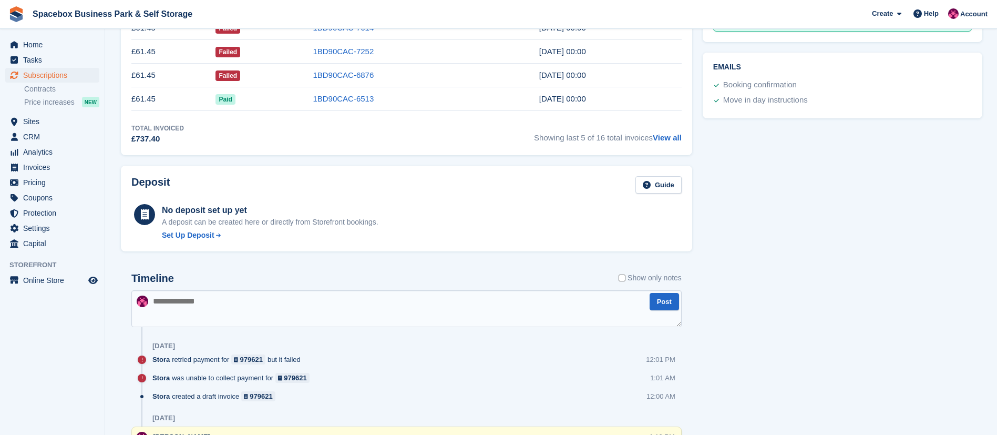
click at [248, 318] on textarea at bounding box center [406, 308] width 550 height 37
type textarea "*"
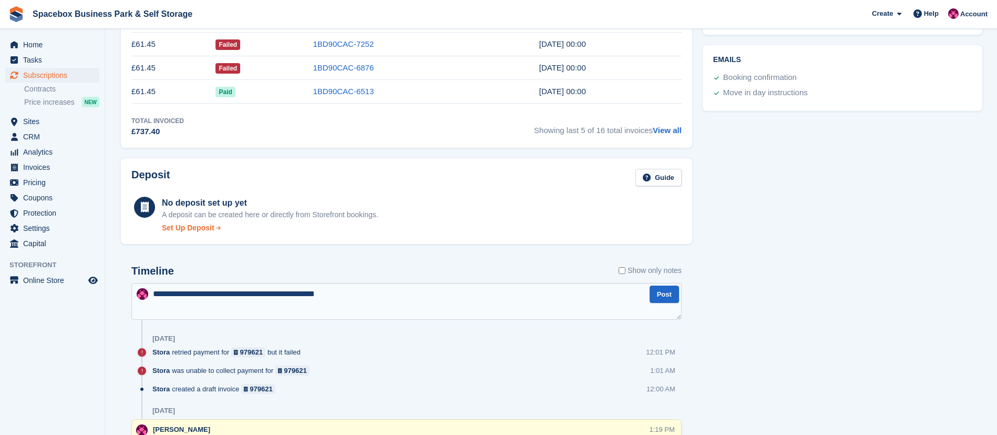
scroll to position [457, 0]
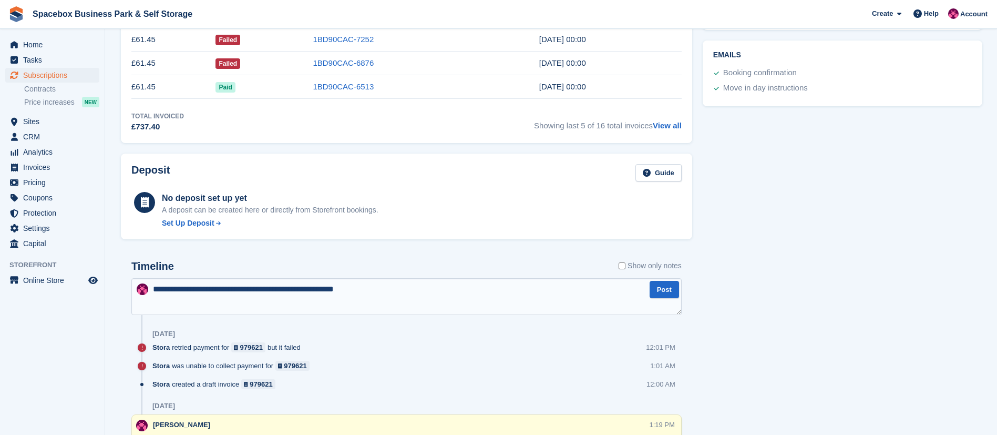
type textarea "**********"
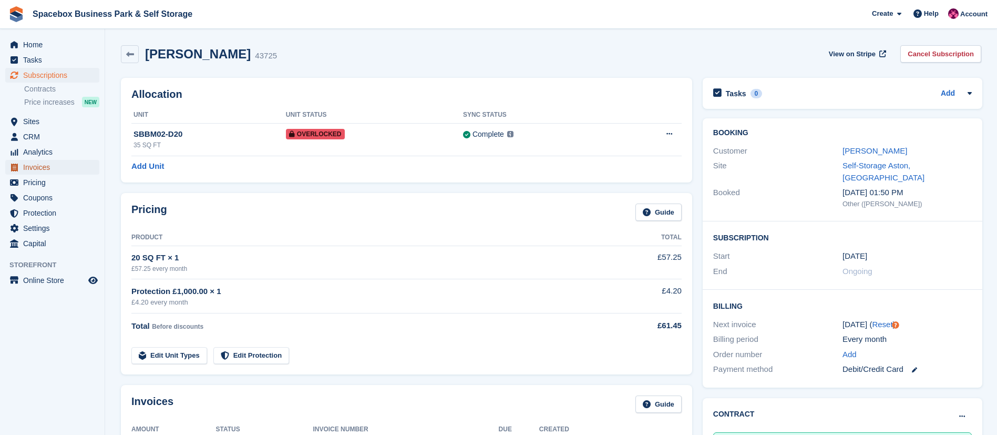
click at [35, 166] on span "Invoices" at bounding box center [54, 167] width 63 height 15
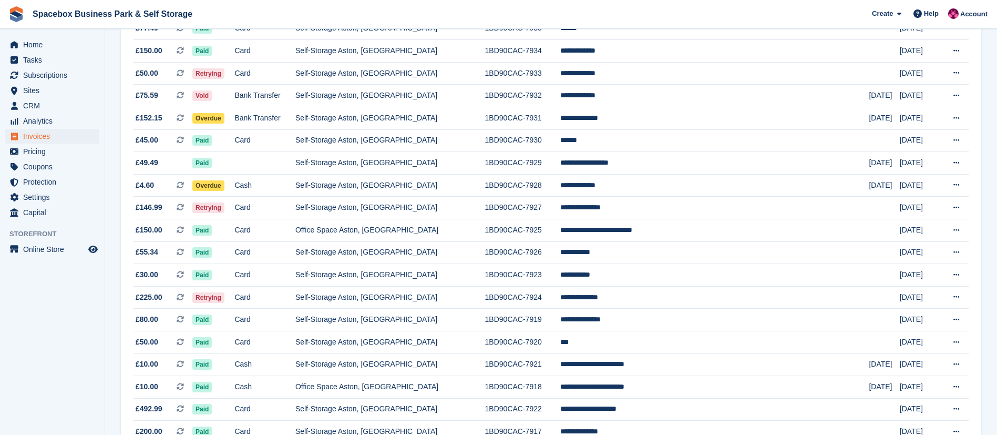
scroll to position [496, 0]
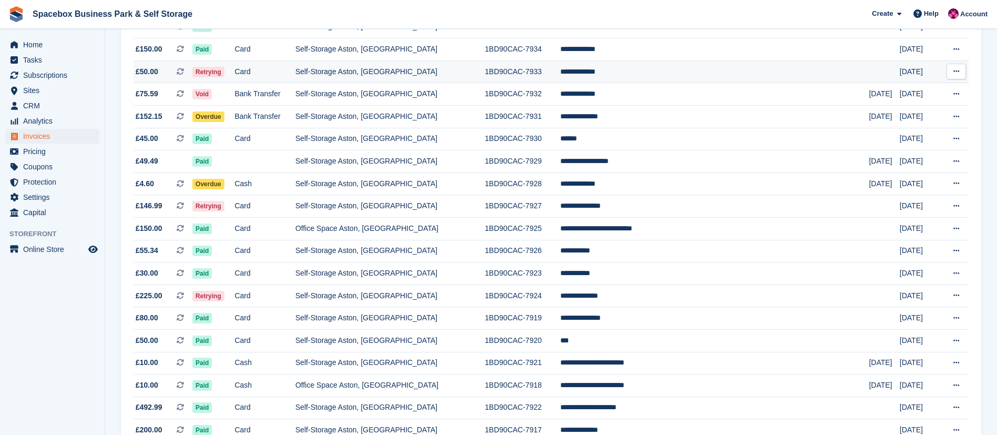
click at [295, 72] on td "Card" at bounding box center [264, 71] width 60 height 23
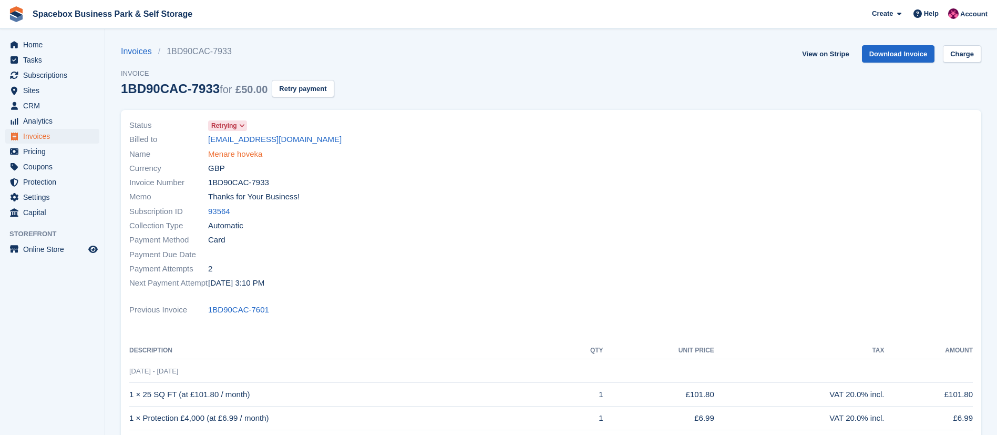
click at [216, 157] on link "Menare hoveka" at bounding box center [235, 154] width 54 height 12
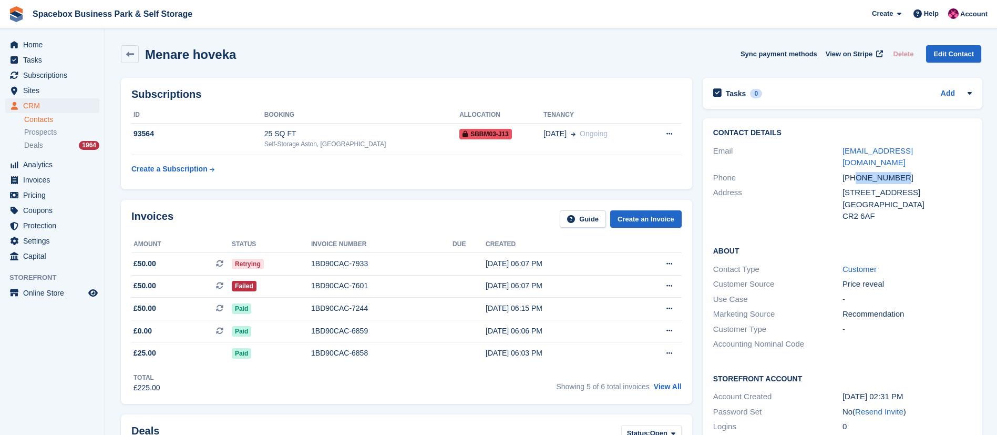
drag, startPoint x: 857, startPoint y: 167, endPoint x: 901, endPoint y: 167, distance: 43.6
click at [901, 172] on div "[PHONE_NUMBER]" at bounding box center [907, 178] width 129 height 12
copy div "7436655436"
